Goal: Information Seeking & Learning: Find specific page/section

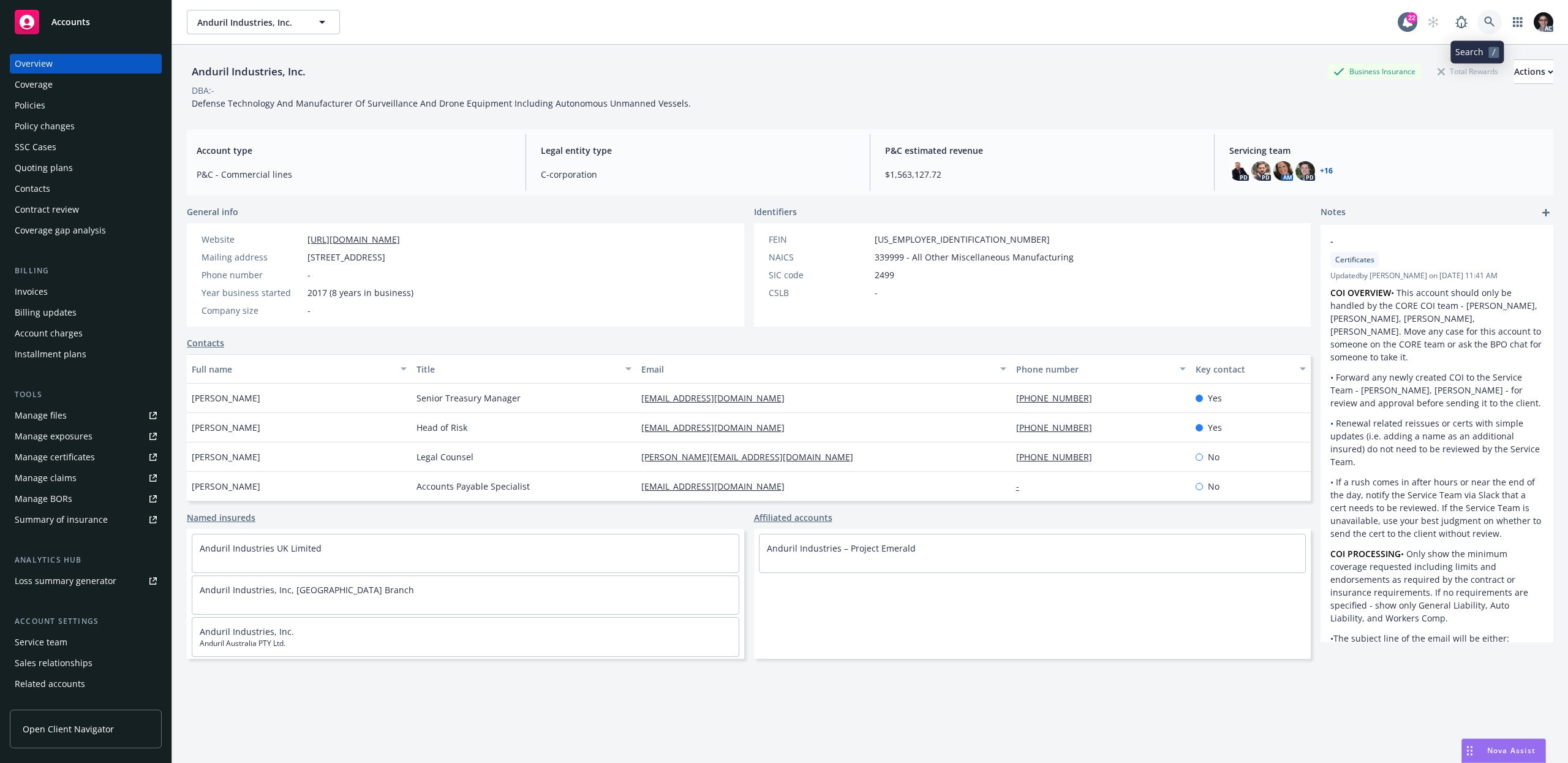
click at [1484, 24] on icon at bounding box center [1489, 22] width 11 height 11
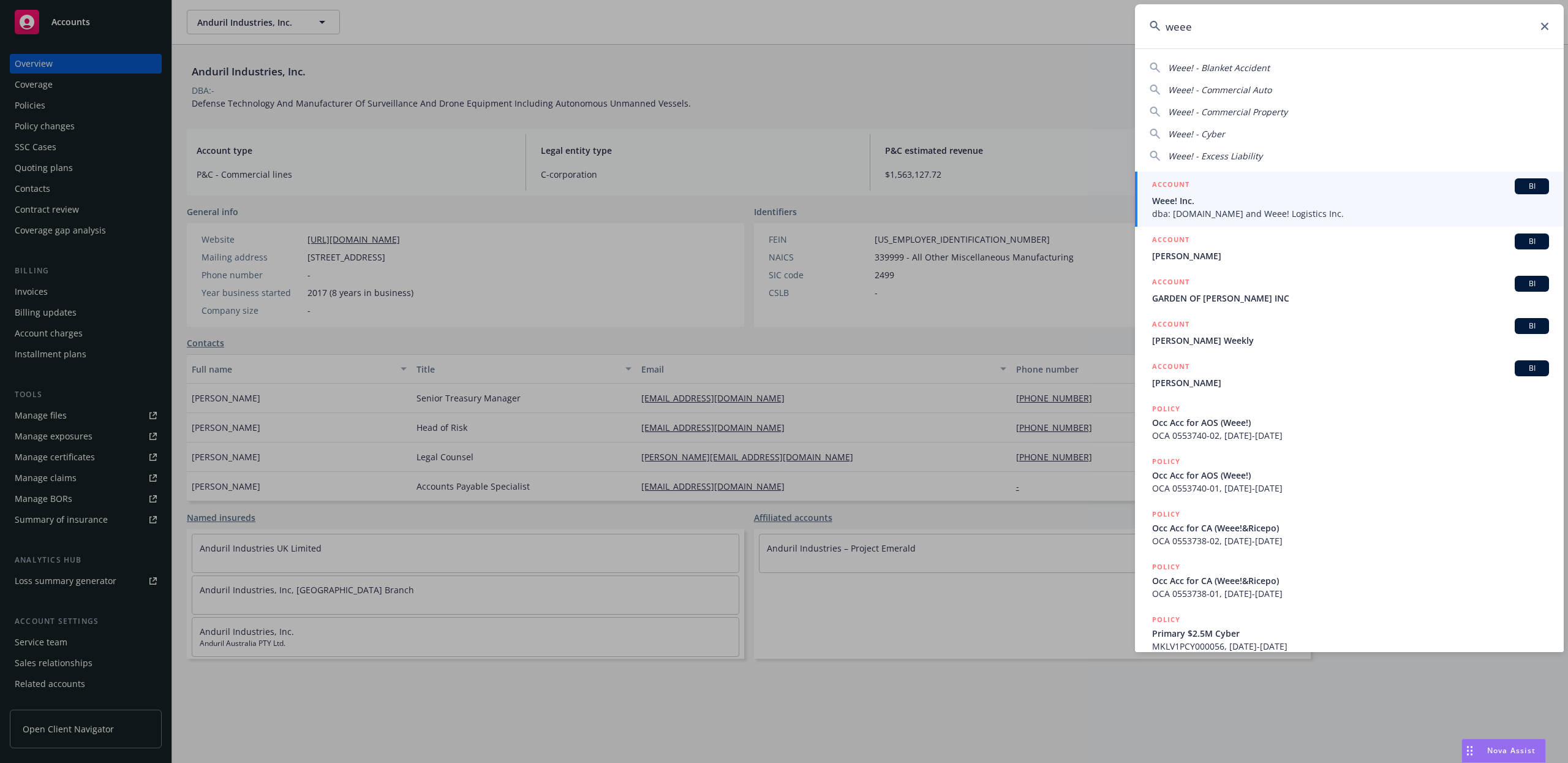
type input "weee"
click at [1520, 188] on span "BI" at bounding box center [1532, 186] width 25 height 11
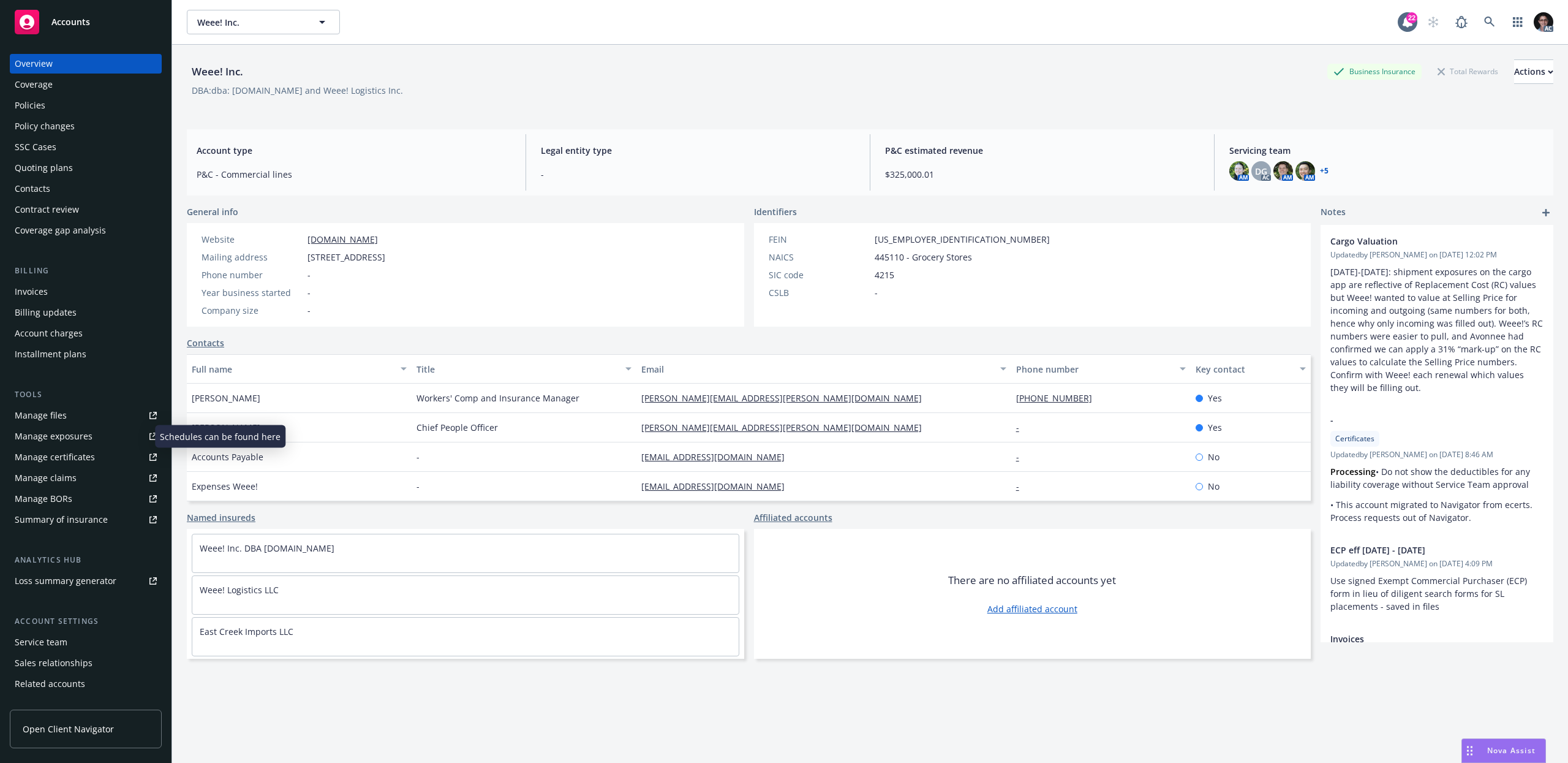
click at [79, 440] on div "Manage exposures" at bounding box center [54, 437] width 78 height 20
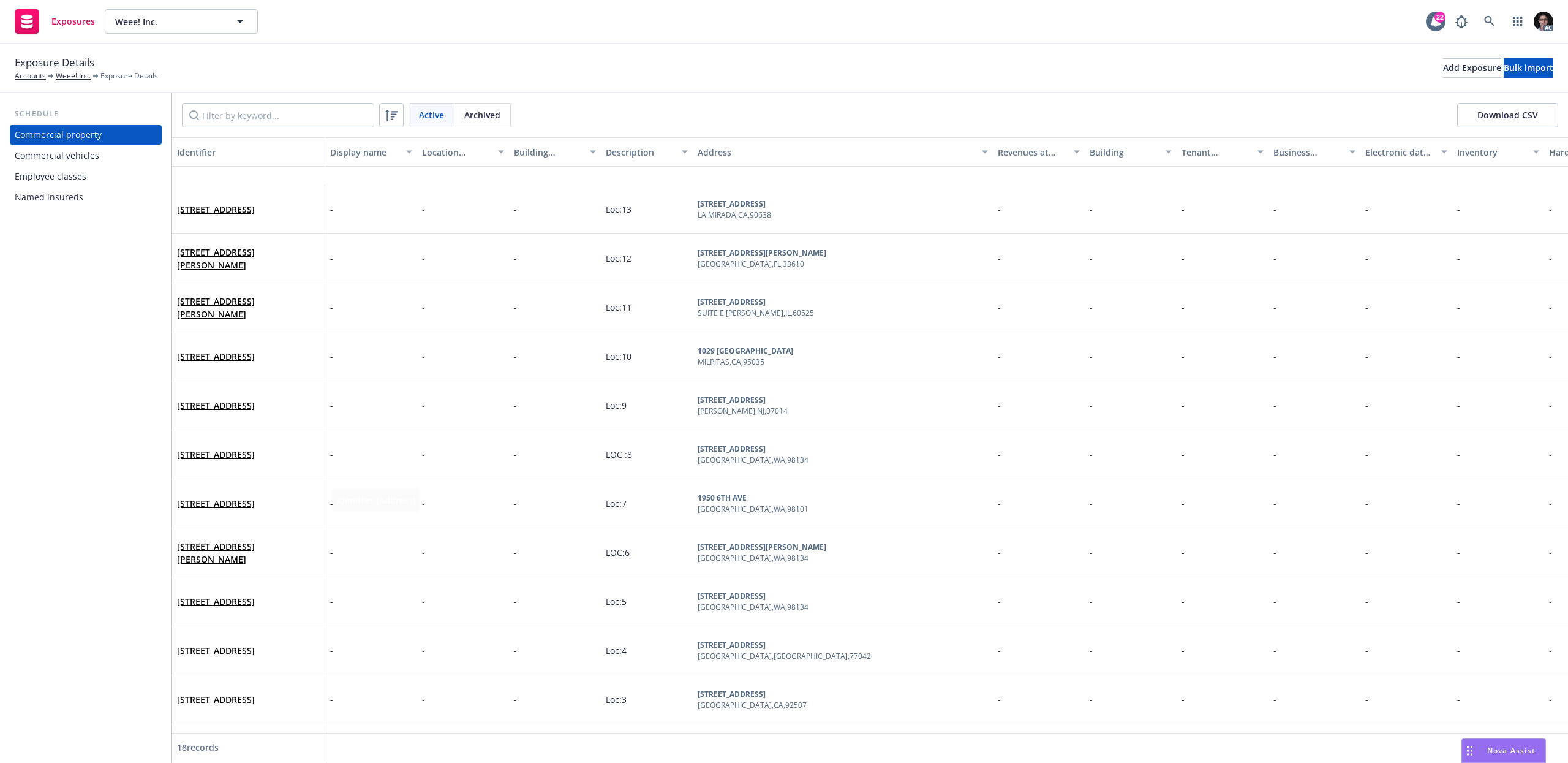
scroll to position [329, 0]
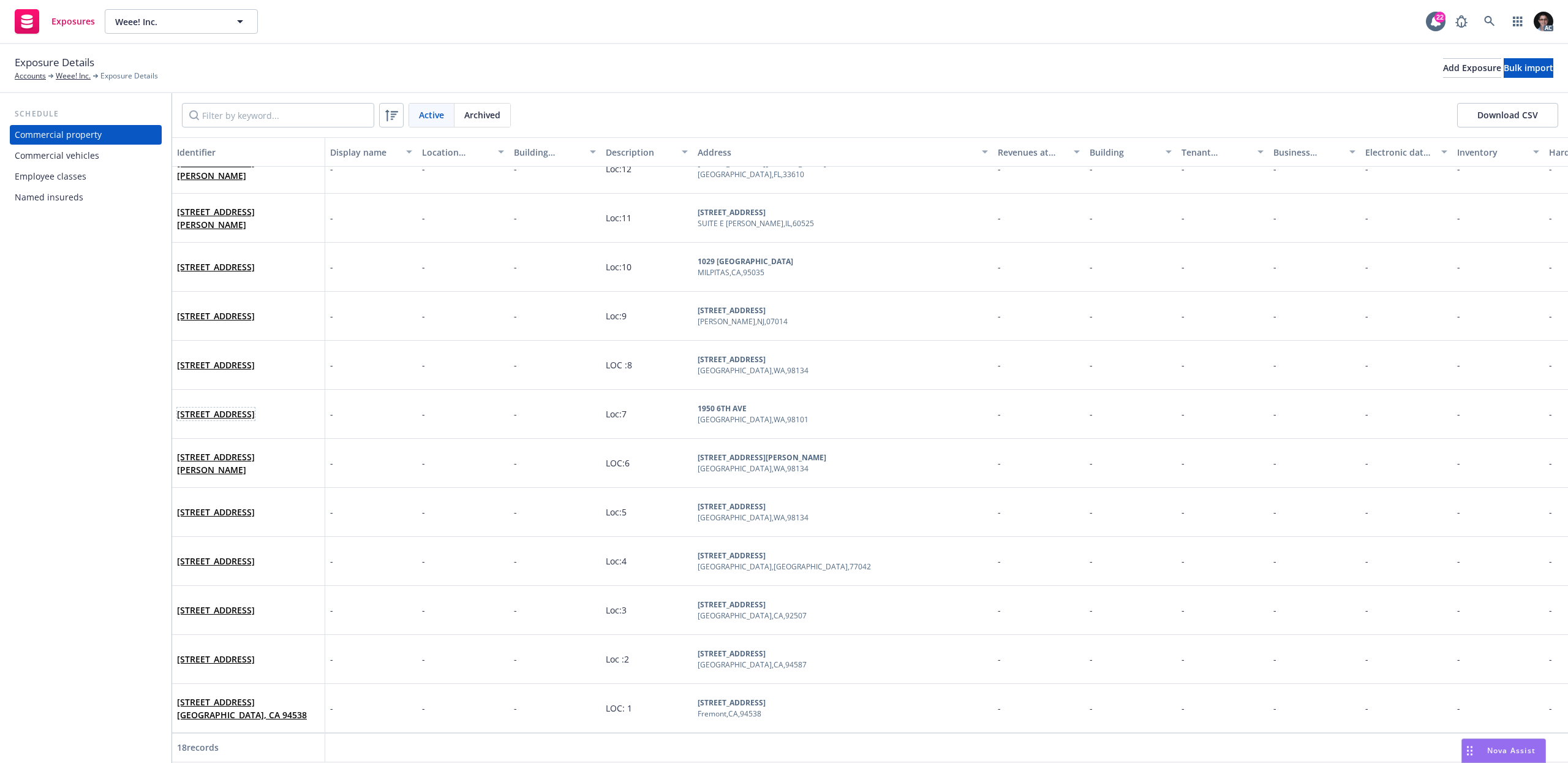
drag, startPoint x: 232, startPoint y: 411, endPoint x: 175, endPoint y: 392, distance: 60.1
click at [175, 392] on div "[STREET_ADDRESS]" at bounding box center [248, 413] width 153 height 49
